Goal: Navigation & Orientation: Understand site structure

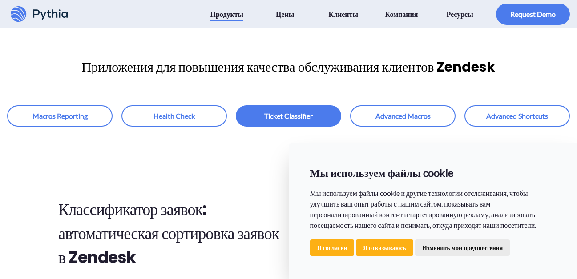
click at [570, 0] on div "Продукты Macros Reporting Health Check Ticket Classifier Advanced Macros Advanc…" at bounding box center [288, 14] width 577 height 28
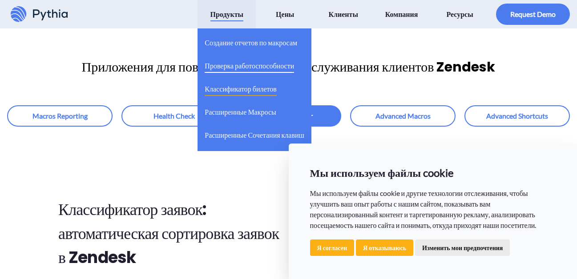
click at [245, 64] on span "Проверка работоспособности" at bounding box center [249, 66] width 89 height 14
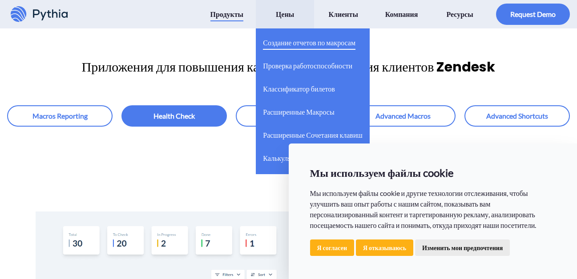
click at [307, 41] on span "Создание отчетов по макросам" at bounding box center [309, 43] width 93 height 14
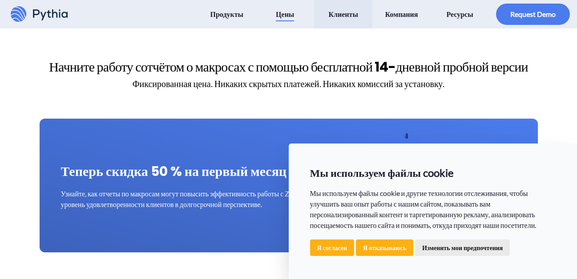
click at [350, 12] on span "Клиенты" at bounding box center [342, 14] width 29 height 14
